Goal: Task Accomplishment & Management: Use online tool/utility

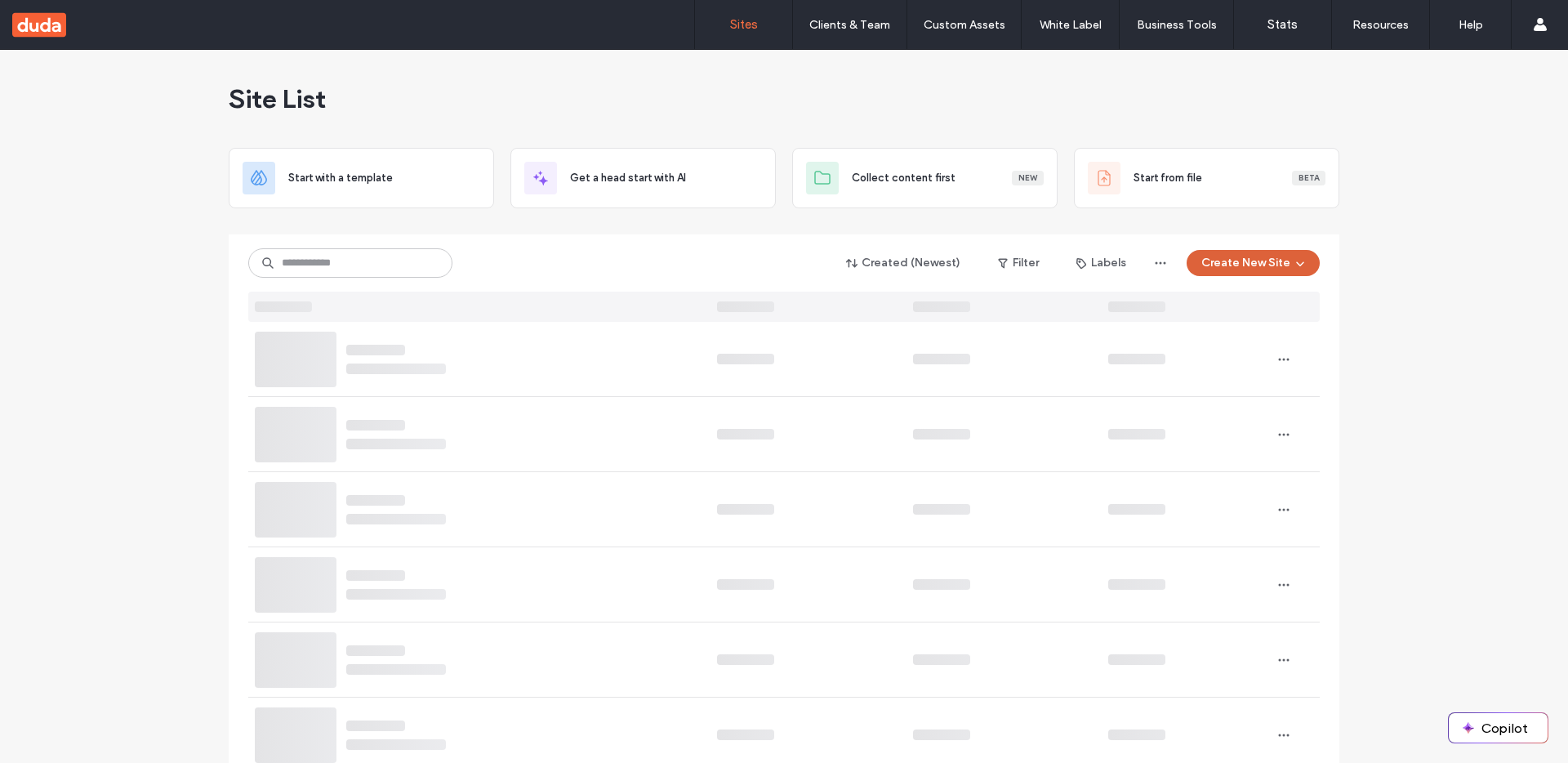
click at [1227, 267] on button "Create New Site" at bounding box center [1253, 262] width 133 height 26
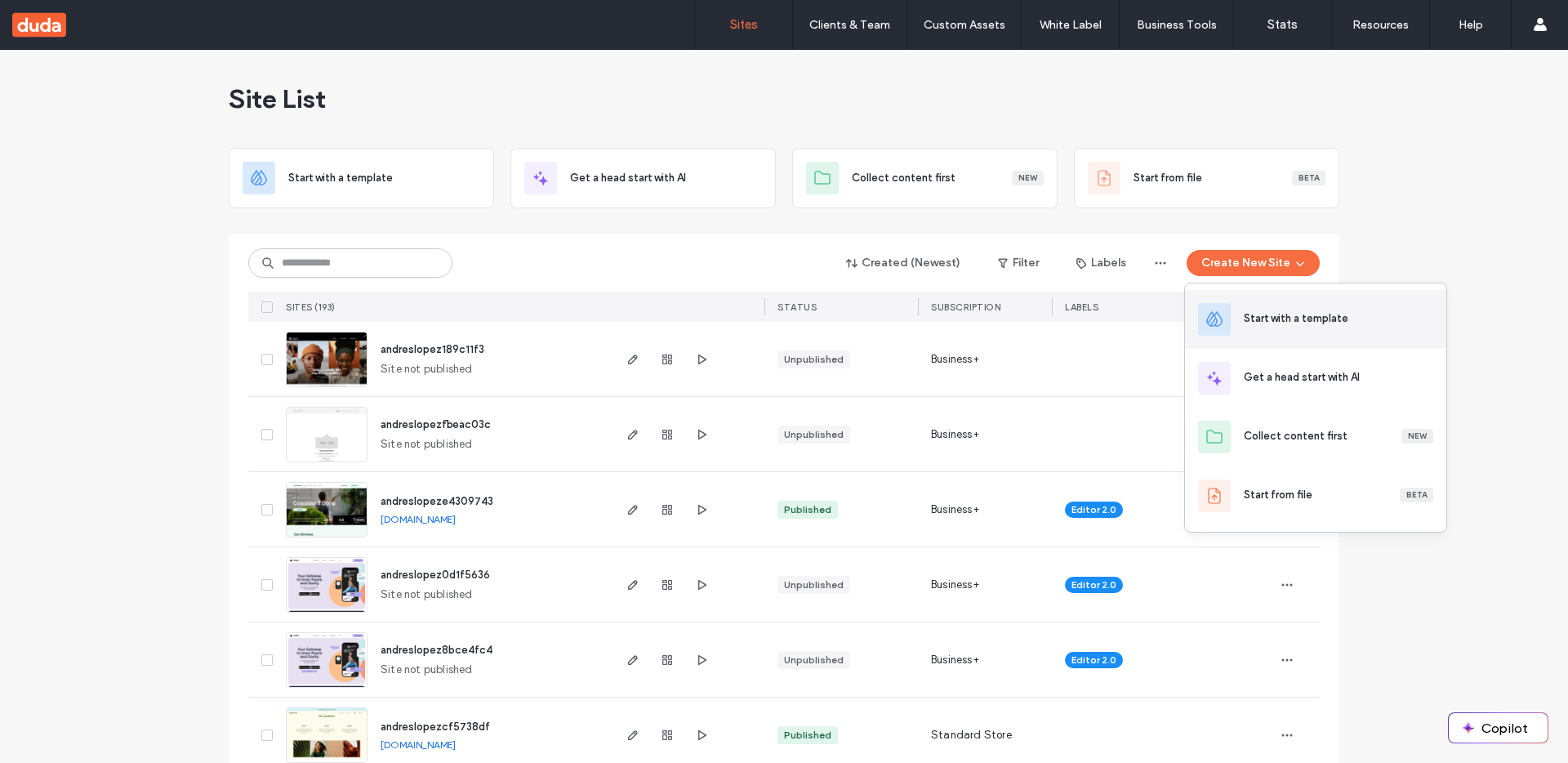
click at [1267, 327] on div "Start with a template" at bounding box center [1338, 320] width 189 height 18
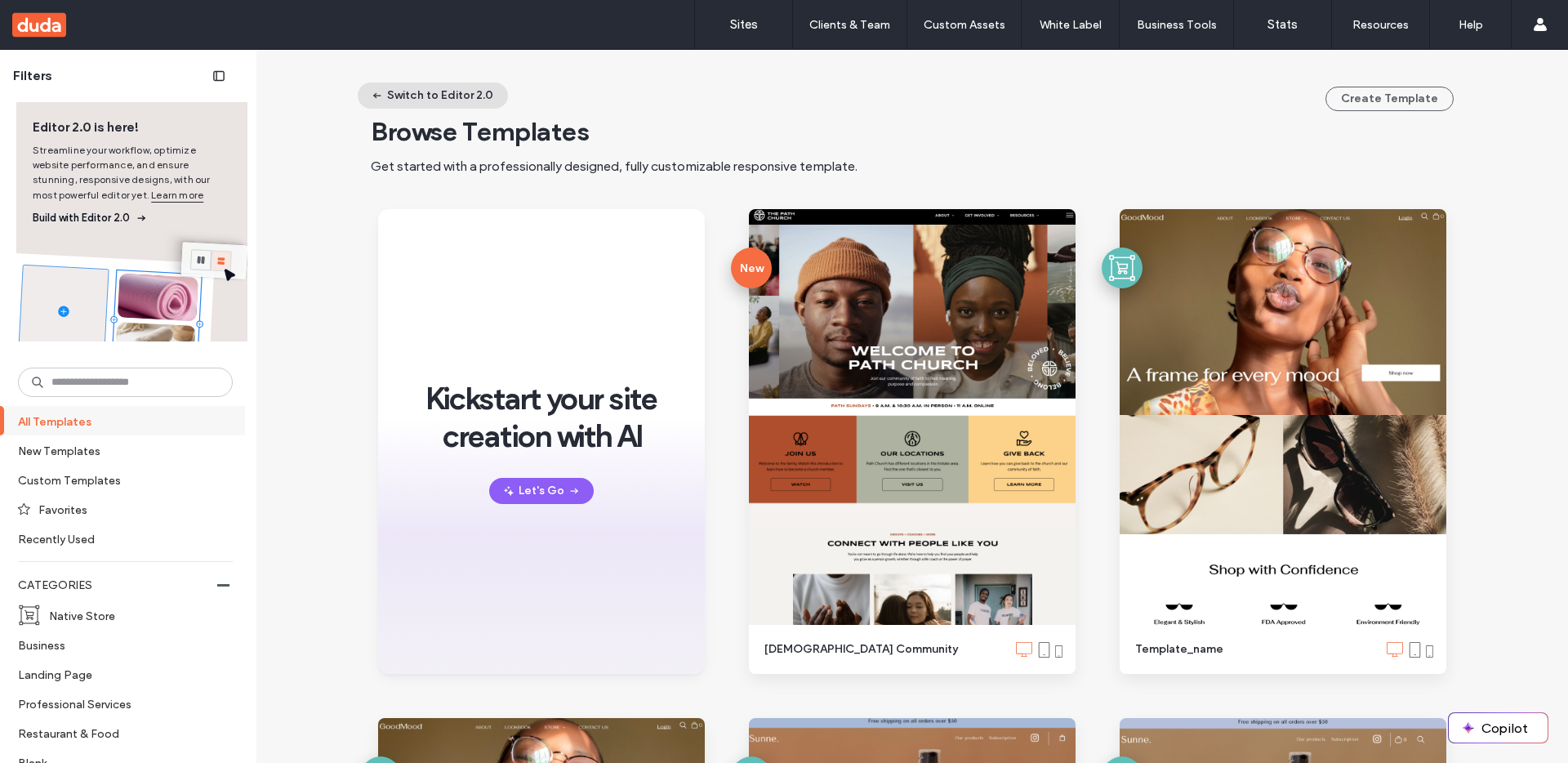
click at [429, 90] on button "Switch to Editor 2.0" at bounding box center [432, 95] width 150 height 26
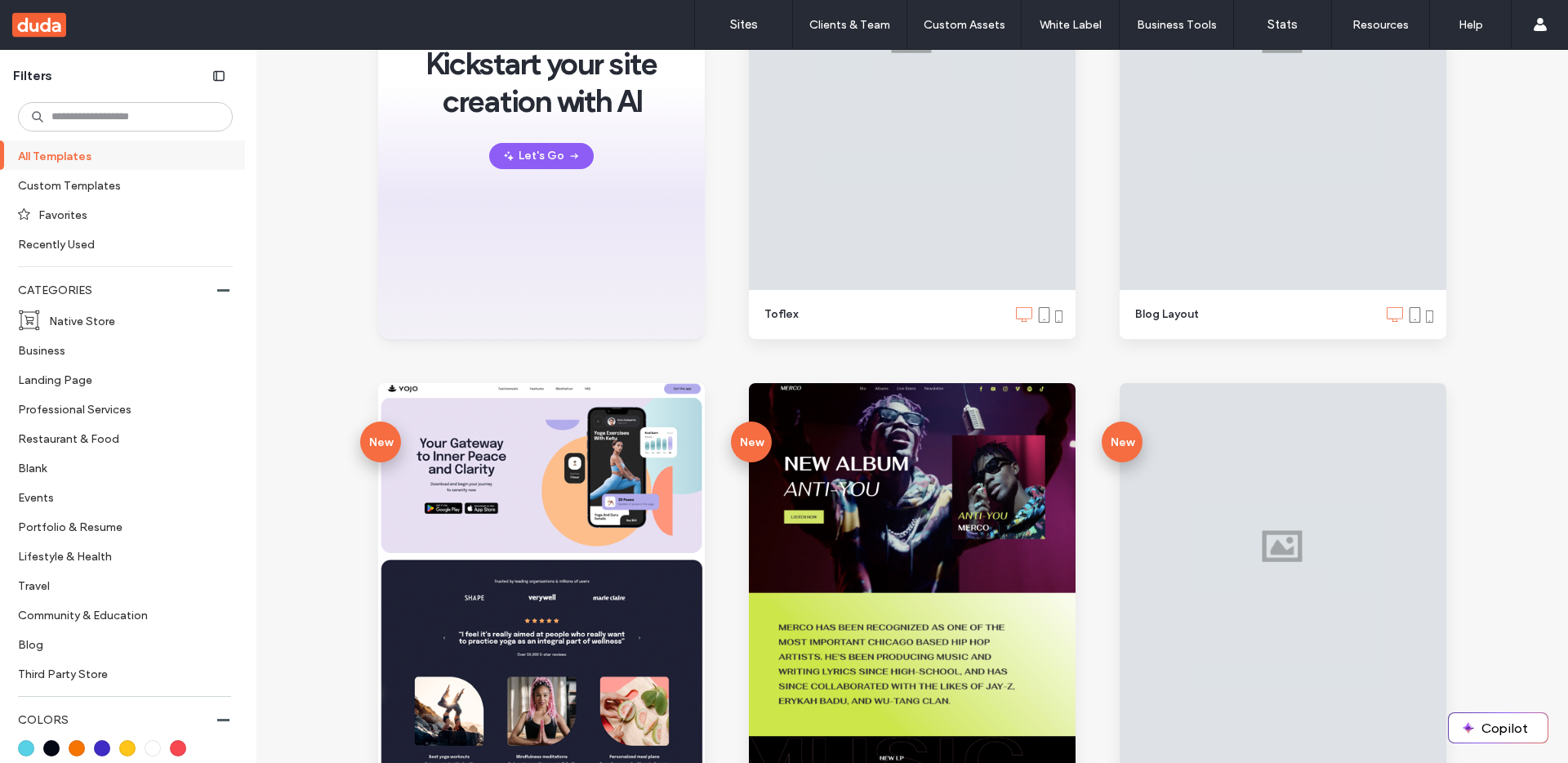
scroll to position [445, 0]
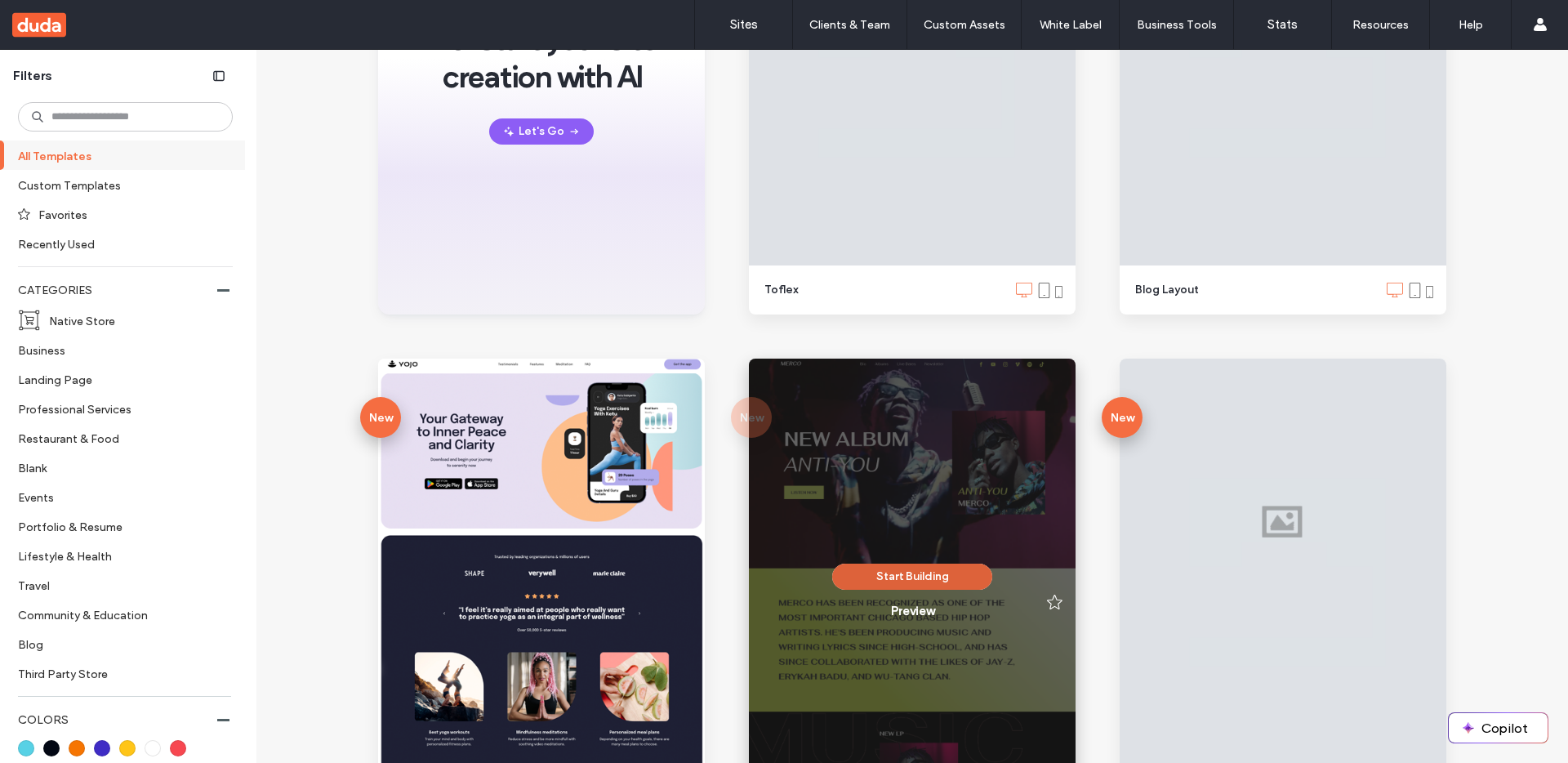
click at [886, 574] on button "Start Building" at bounding box center [912, 576] width 160 height 26
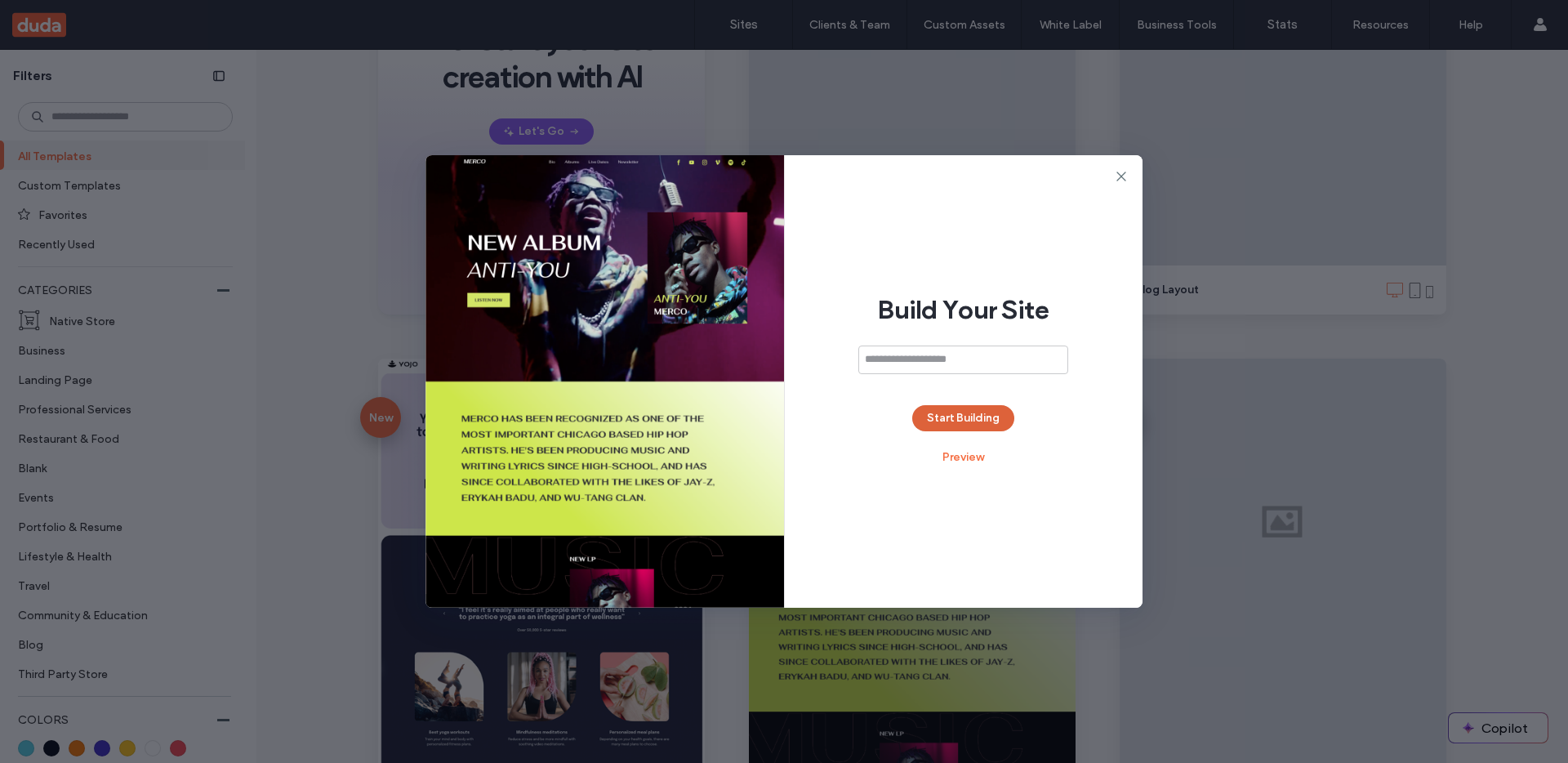
click at [947, 416] on button "Start Building" at bounding box center [963, 417] width 102 height 26
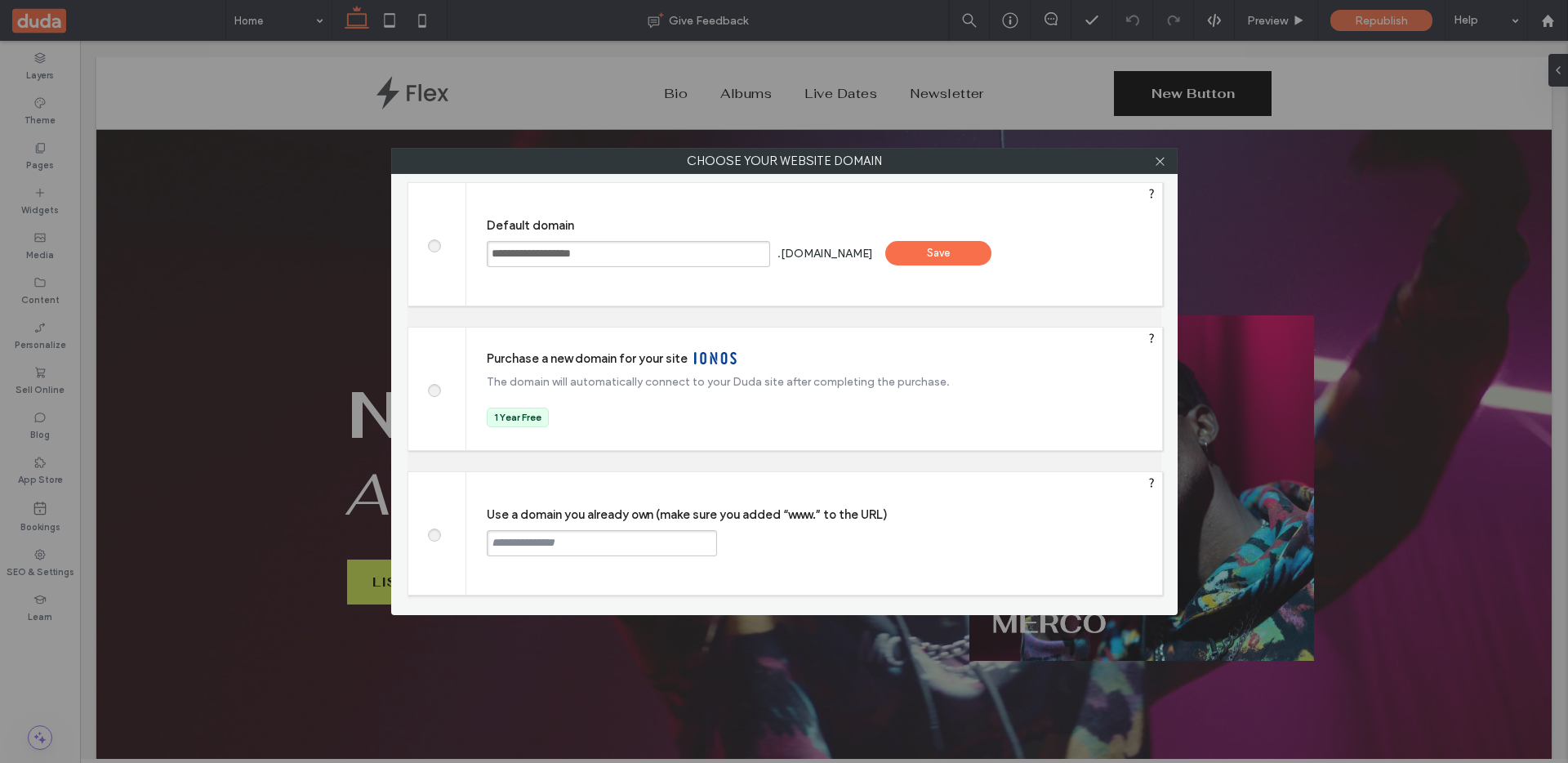
click at [982, 252] on div "Save" at bounding box center [938, 252] width 106 height 24
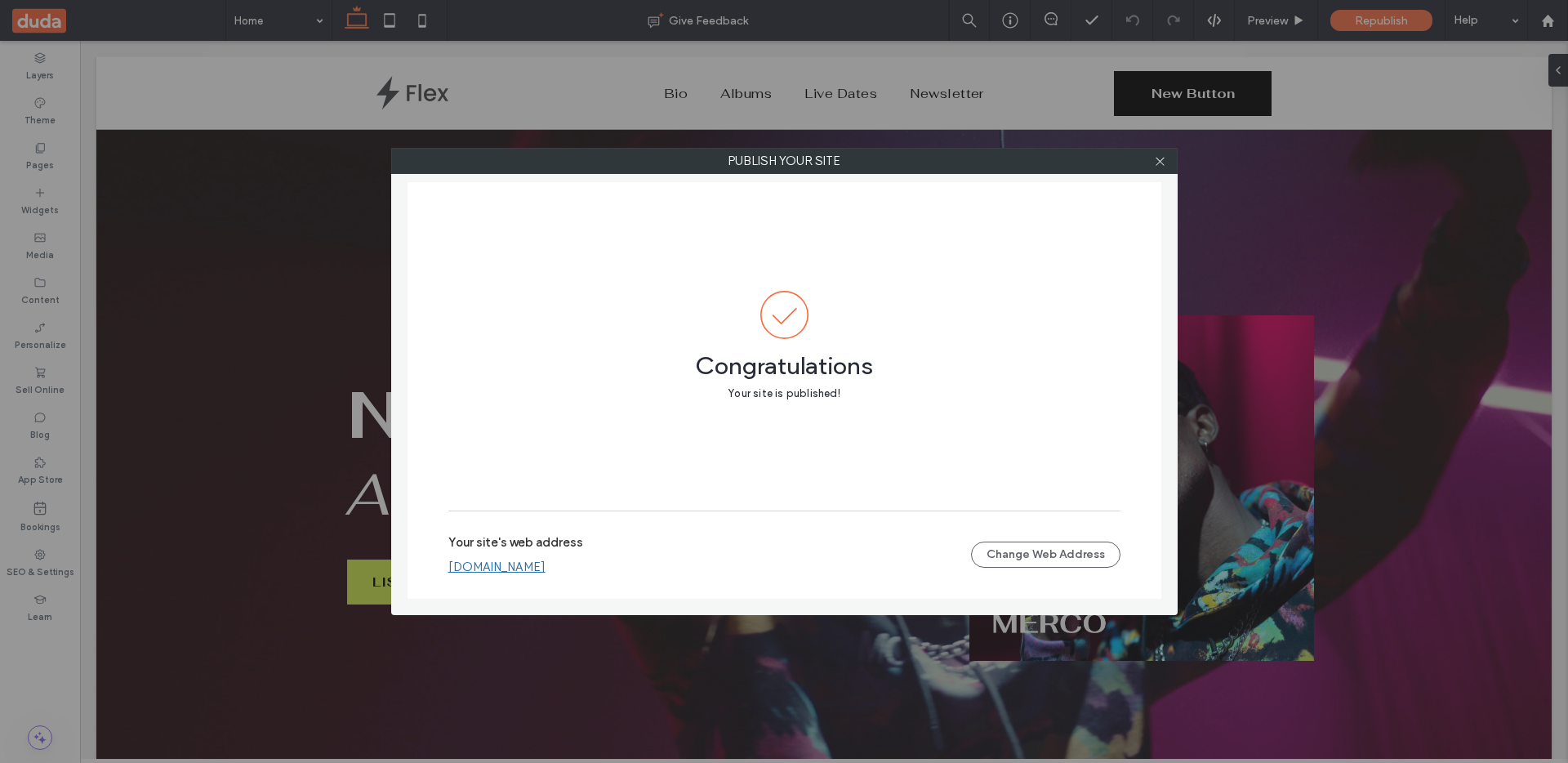
click at [525, 567] on link "andreslopezd3930621.multiscreen.d1test.biz" at bounding box center [497, 566] width 97 height 15
click at [1161, 163] on icon at bounding box center [1160, 161] width 12 height 12
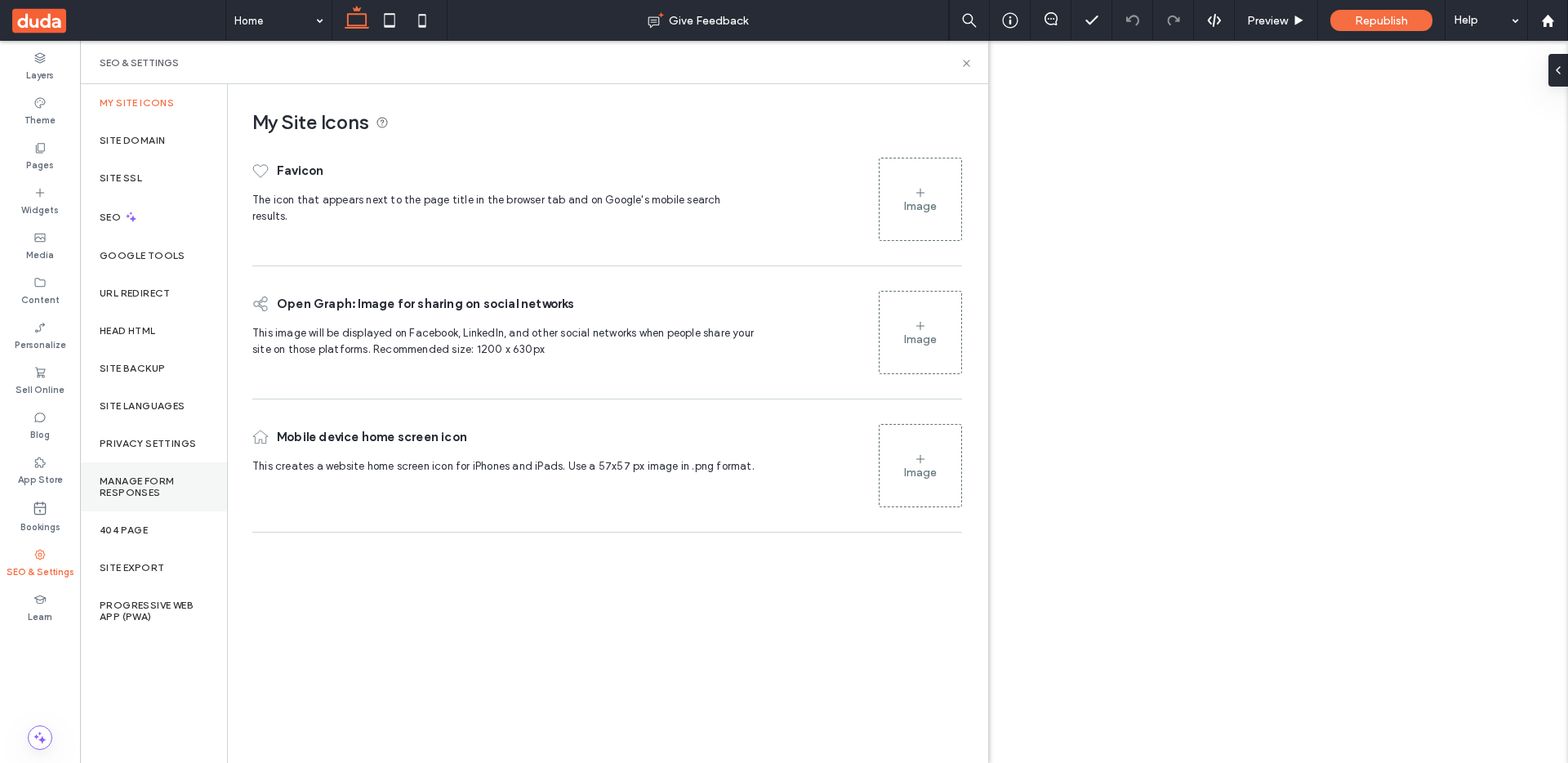
click at [166, 481] on label "Manage Form Responses" at bounding box center [153, 486] width 107 height 22
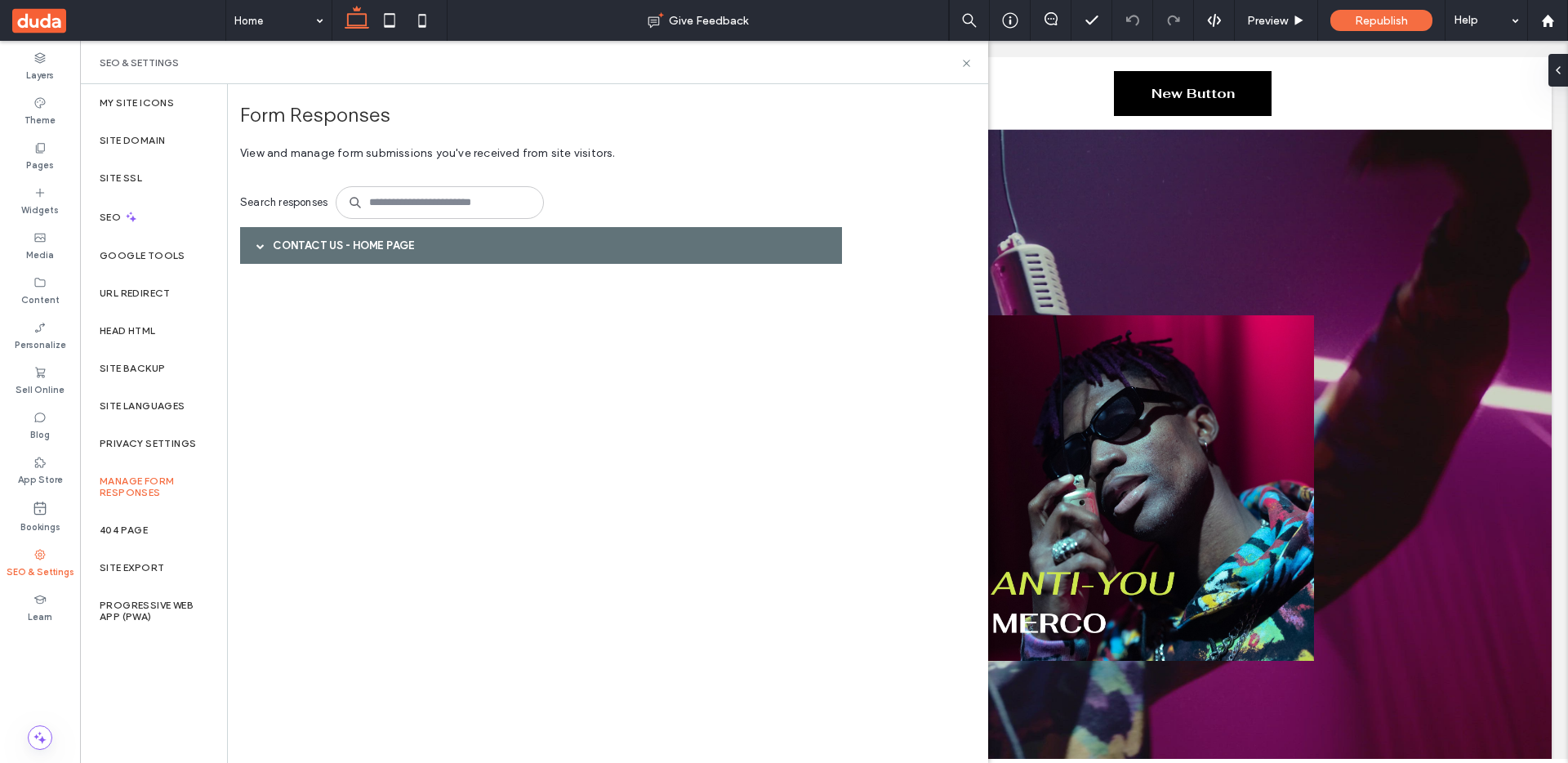
click at [342, 254] on div "Contact Us - Home page" at bounding box center [541, 246] width 602 height 37
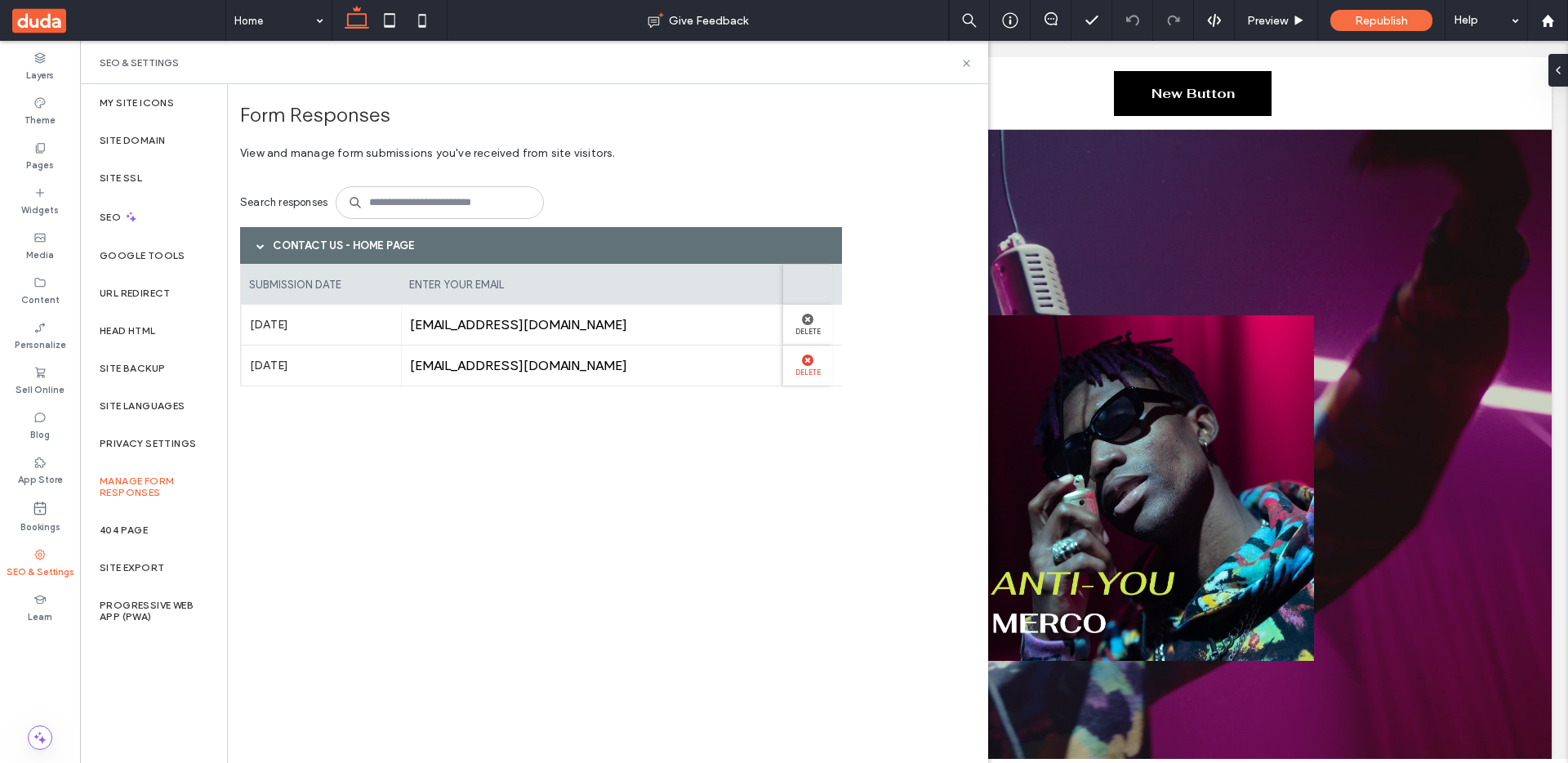
click at [810, 361] on use at bounding box center [808, 360] width 12 height 12
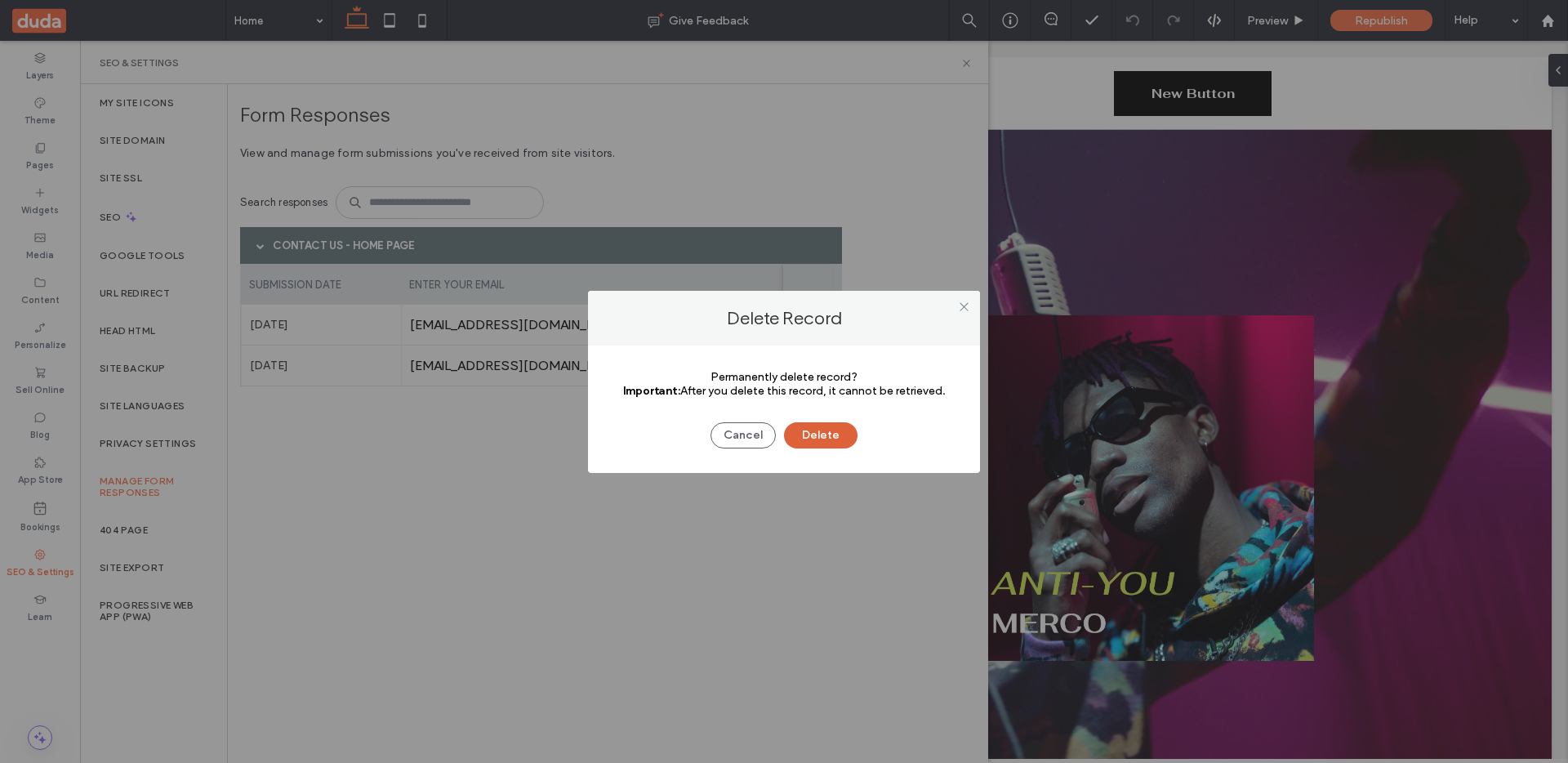
click at [822, 426] on button "Delete" at bounding box center [821, 435] width 73 height 26
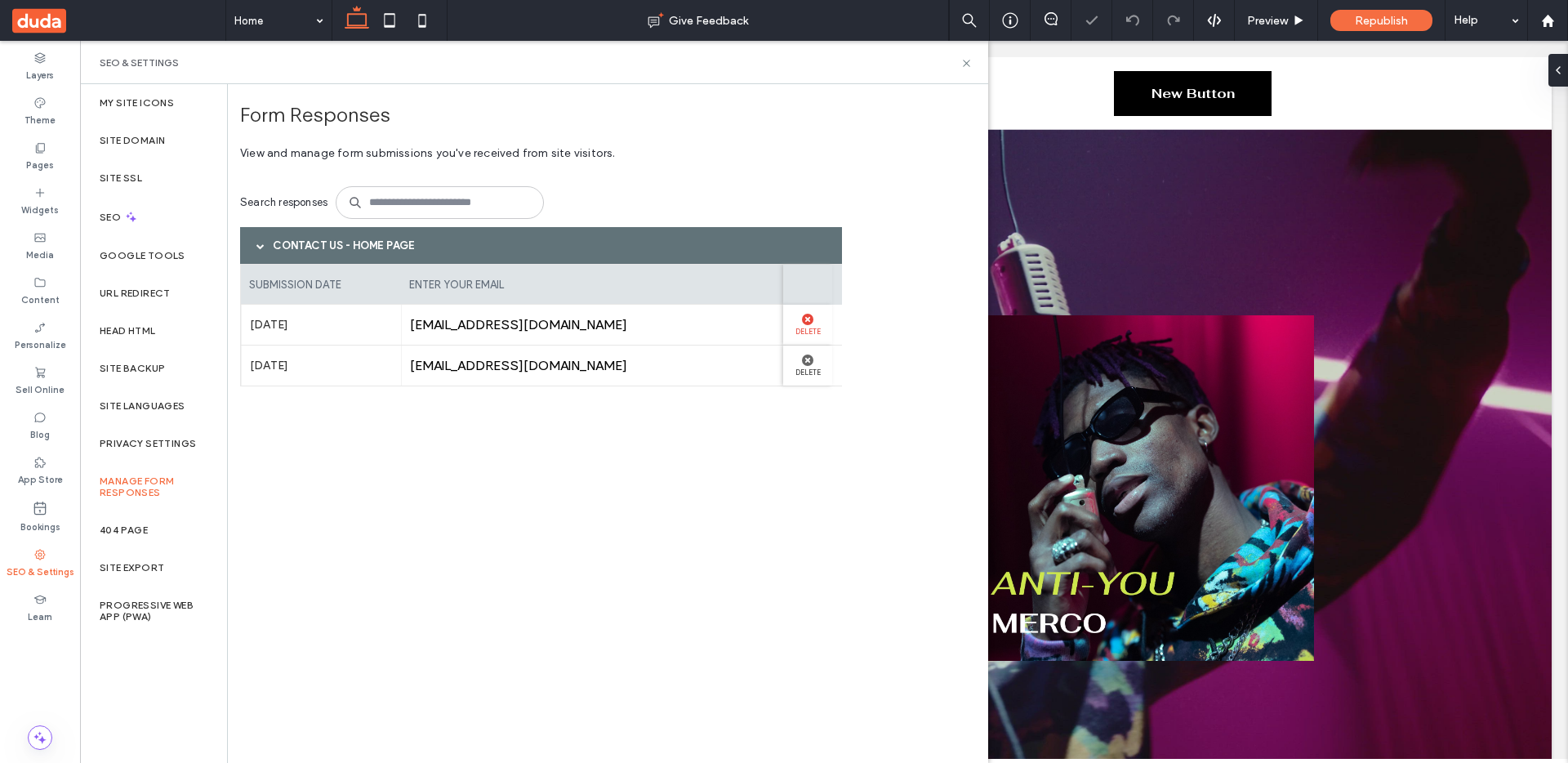
click at [807, 326] on label "Delete" at bounding box center [807, 330] width 32 height 11
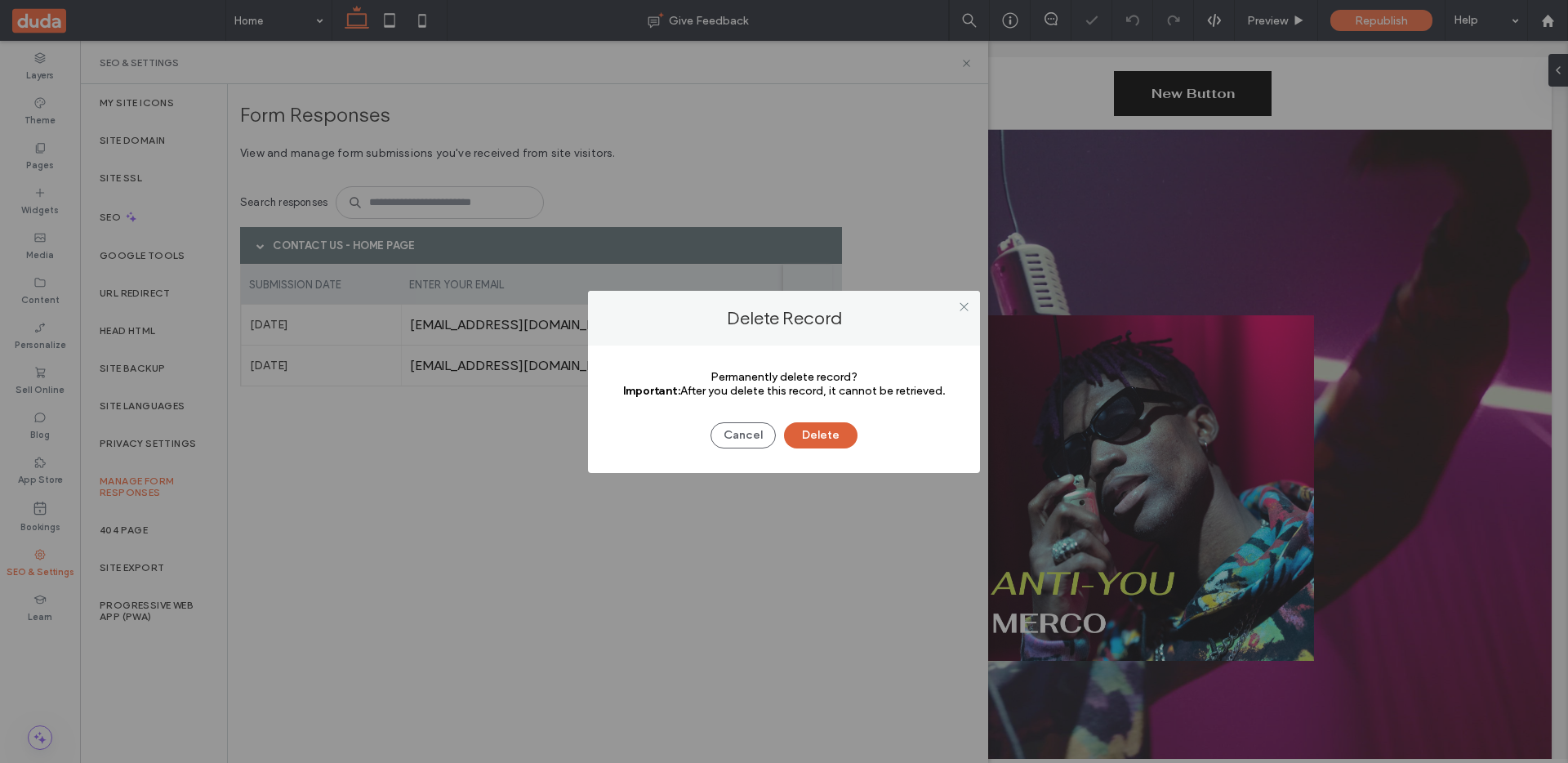
click at [820, 437] on button "Delete" at bounding box center [821, 435] width 73 height 26
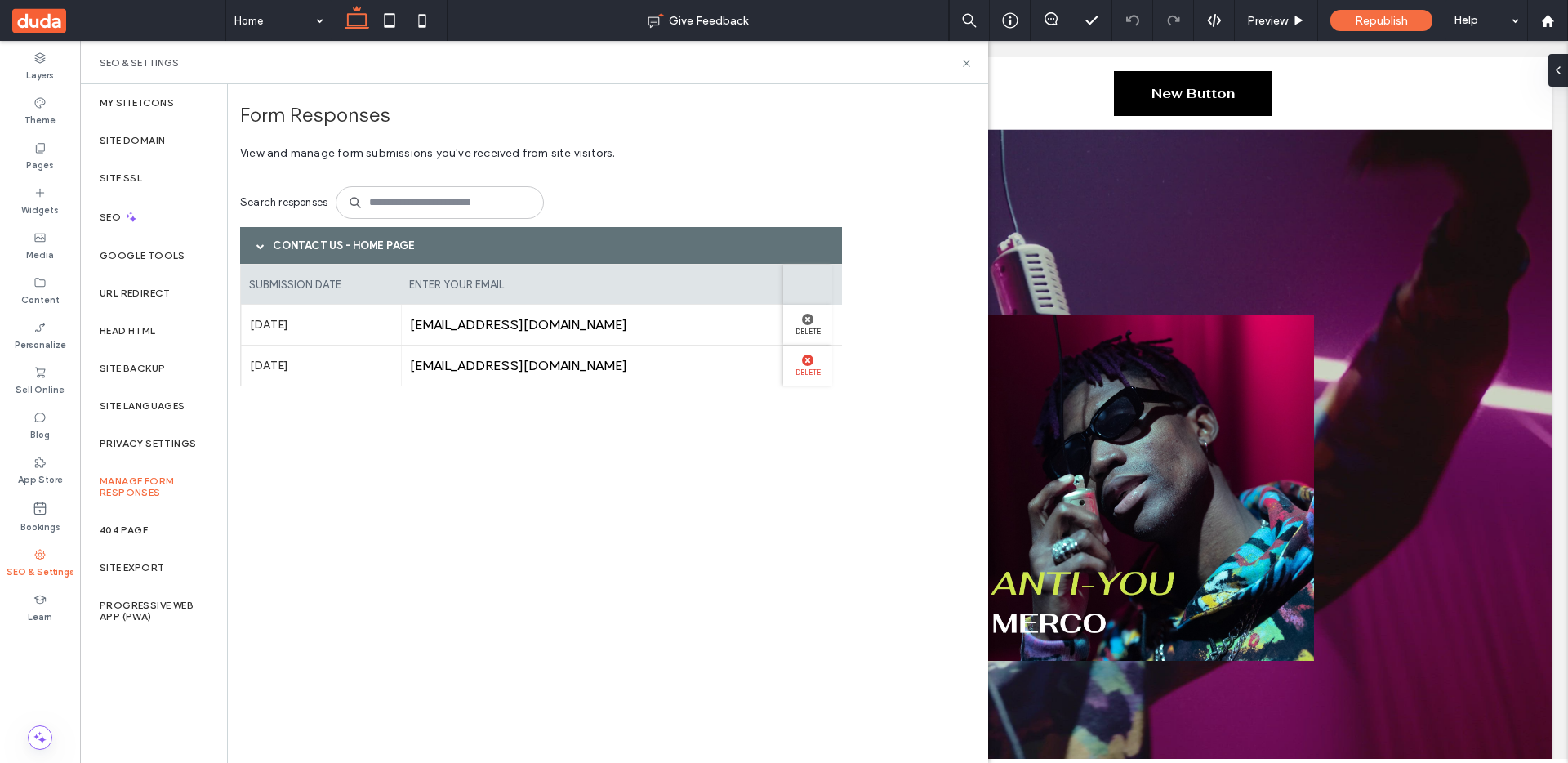
click at [803, 356] on icon at bounding box center [808, 360] width 12 height 12
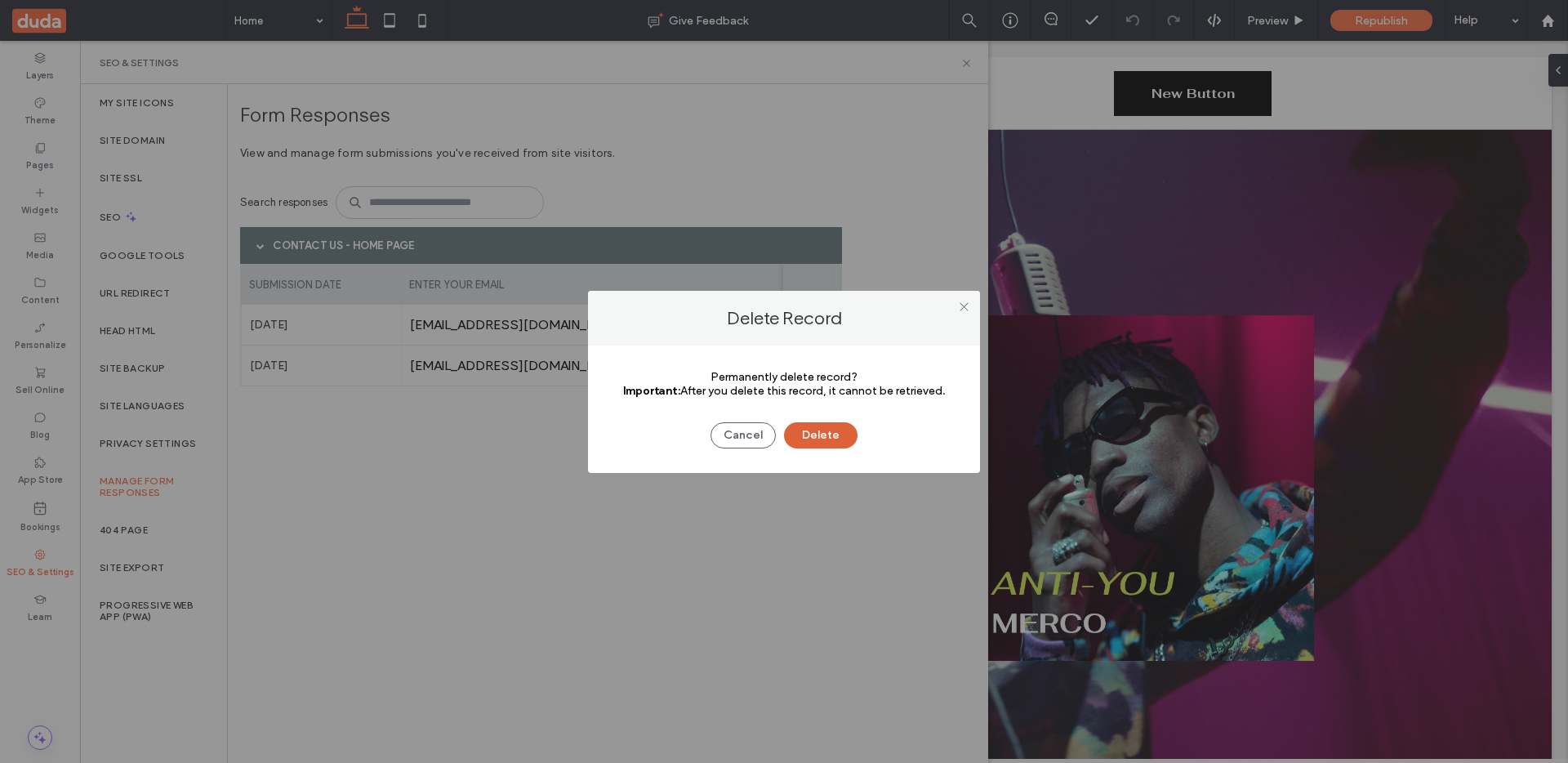
click at [822, 446] on button "Delete" at bounding box center [821, 435] width 73 height 26
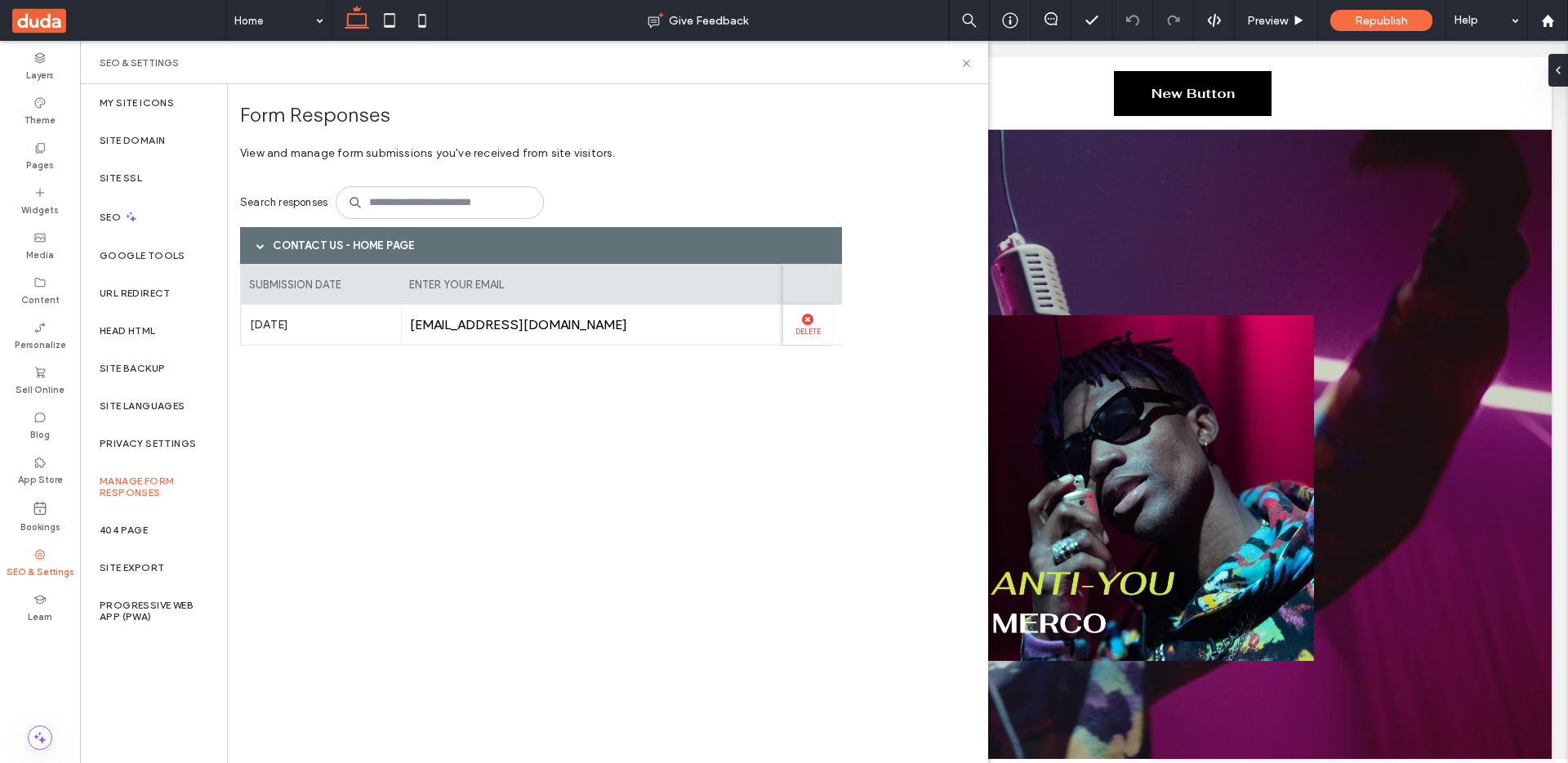
click at [805, 318] on use at bounding box center [808, 319] width 12 height 12
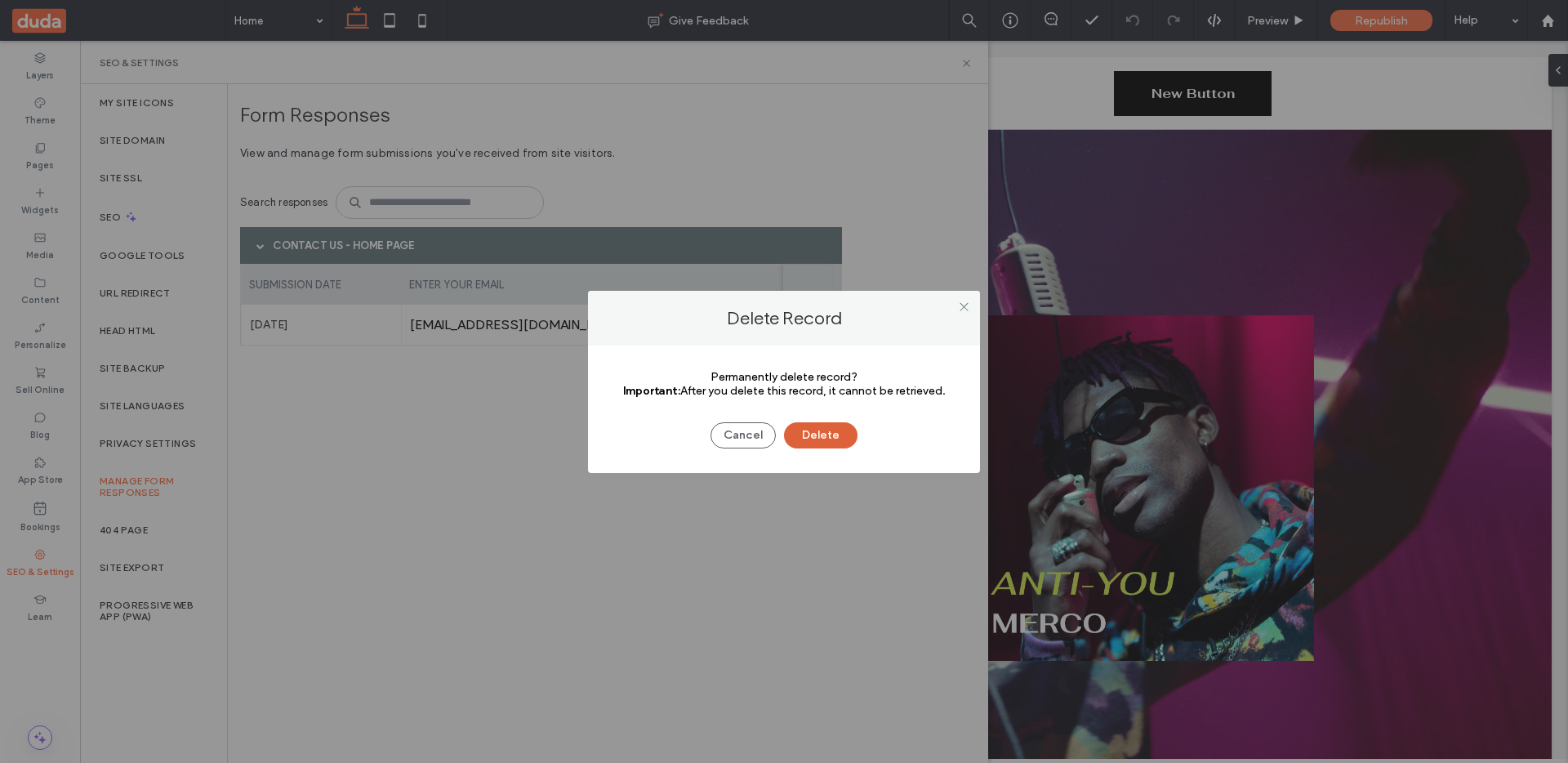
click at [821, 435] on button "Delete" at bounding box center [821, 435] width 73 height 26
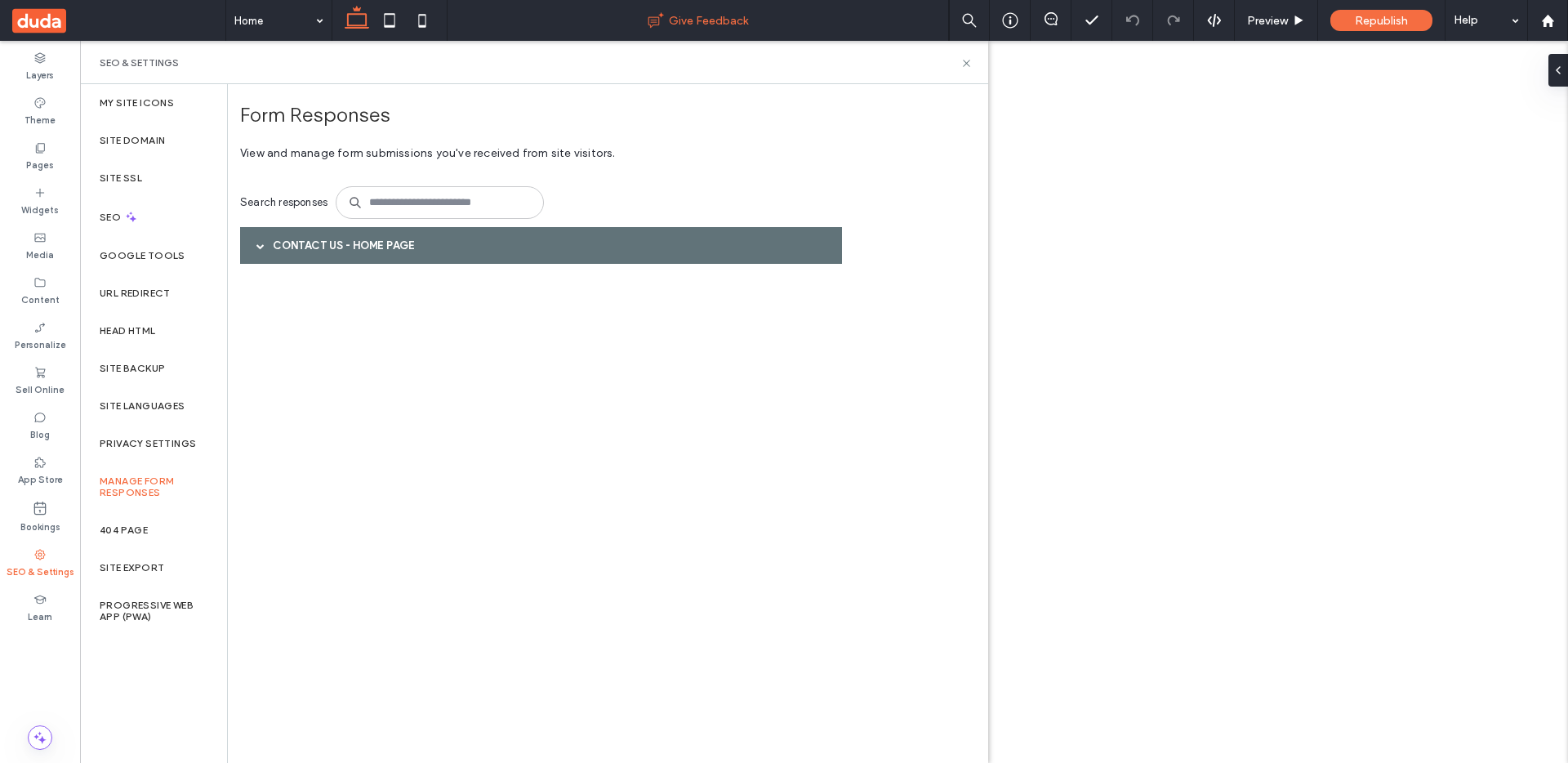
click at [302, 242] on div "Contact Us - Home page" at bounding box center [541, 246] width 602 height 37
